Goal: Navigation & Orientation: Find specific page/section

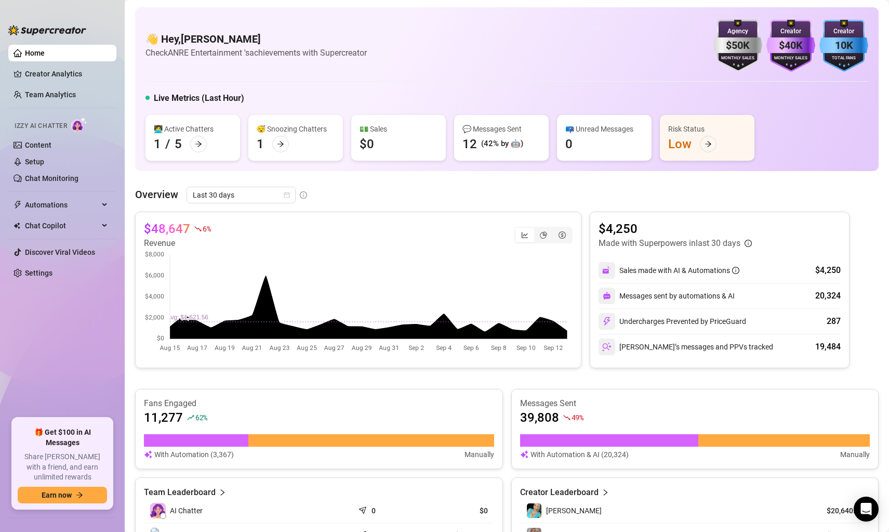
scroll to position [345, 0]
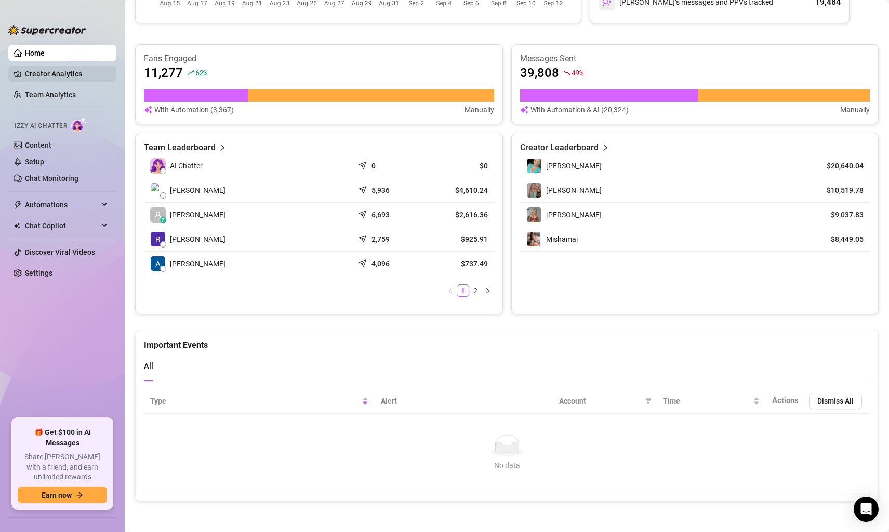
click at [61, 72] on link "Creator Analytics" at bounding box center [66, 73] width 83 height 17
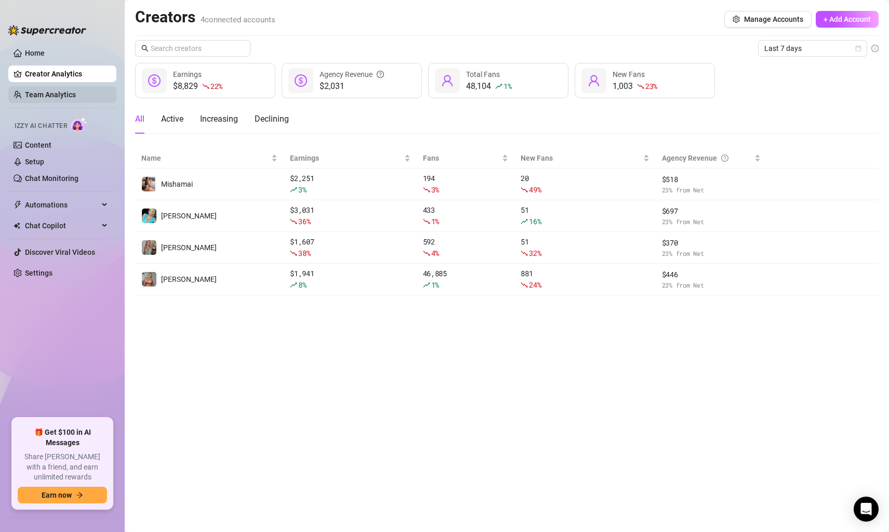
click at [70, 90] on link "Team Analytics" at bounding box center [50, 94] width 51 height 8
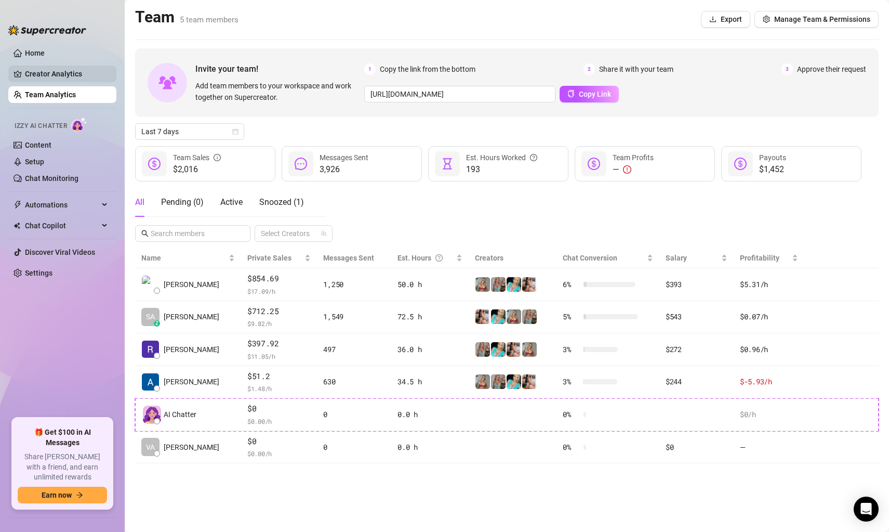
click at [75, 70] on link "Creator Analytics" at bounding box center [66, 73] width 83 height 17
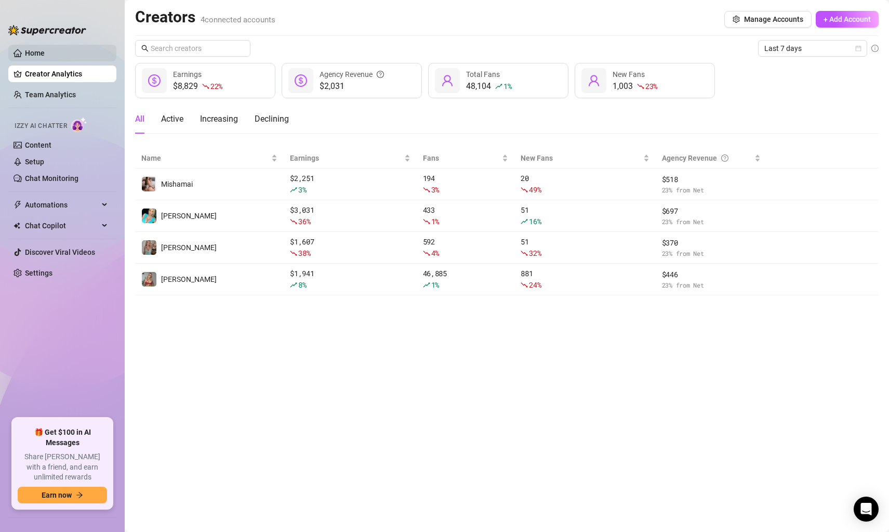
click at [45, 49] on link "Home" at bounding box center [35, 53] width 20 height 8
